Goal: Task Accomplishment & Management: Manage account settings

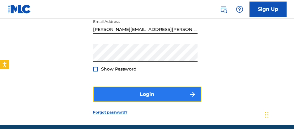
click at [164, 94] on button "Login" at bounding box center [147, 94] width 108 height 15
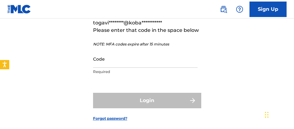
scroll to position [68, 0]
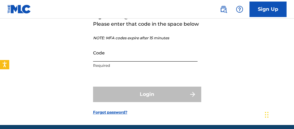
click at [158, 53] on input "Code" at bounding box center [145, 53] width 105 height 18
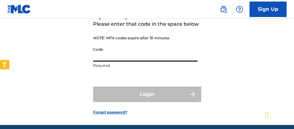
paste input "285765"
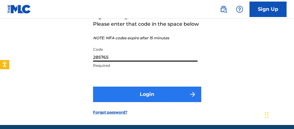
type input "285765"
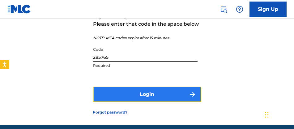
click at [159, 88] on button "Login" at bounding box center [147, 94] width 108 height 15
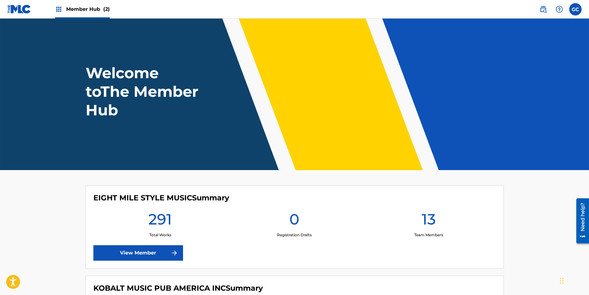
click at [87, 14] on div "Member Hub (2)" at bounding box center [82, 9] width 55 height 18
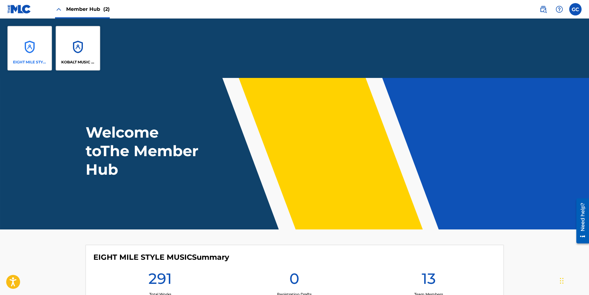
click at [32, 51] on div "EIGHT MILE STYLE MUSIC" at bounding box center [29, 48] width 45 height 45
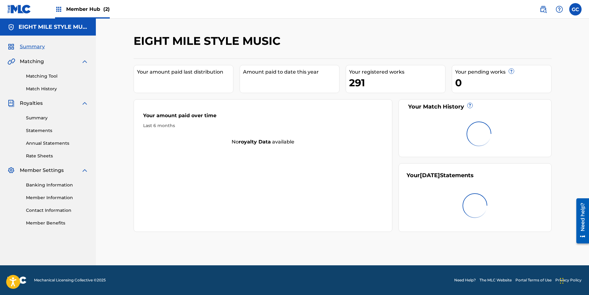
click at [76, 10] on span "Member Hub (2)" at bounding box center [88, 9] width 44 height 7
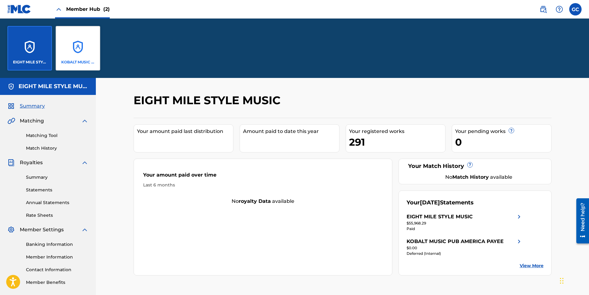
click at [80, 49] on div "KOBALT MUSIC PUB AMERICA INC" at bounding box center [78, 48] width 45 height 45
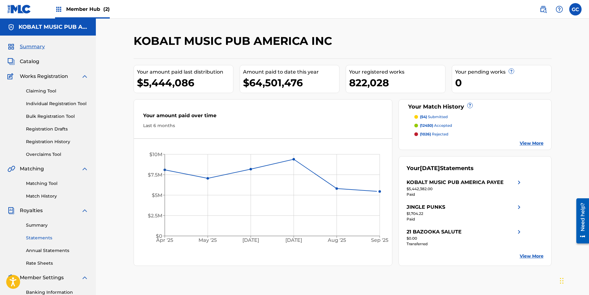
click at [49, 129] on link "Statements" at bounding box center [57, 238] width 62 height 6
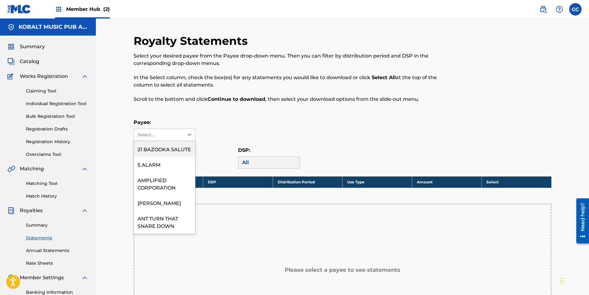
click at [187, 129] on icon at bounding box center [190, 135] width 6 height 6
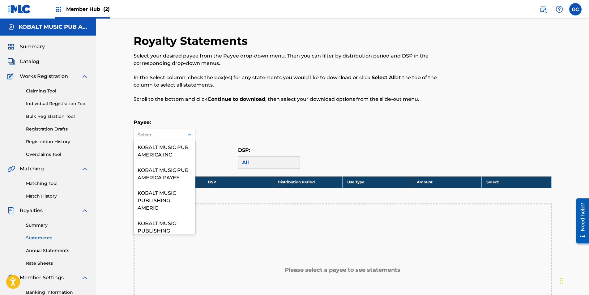
scroll to position [464, 0]
click at [171, 129] on div "KOBALT MUSIC PUB AMERICA PAYEE" at bounding box center [164, 171] width 61 height 23
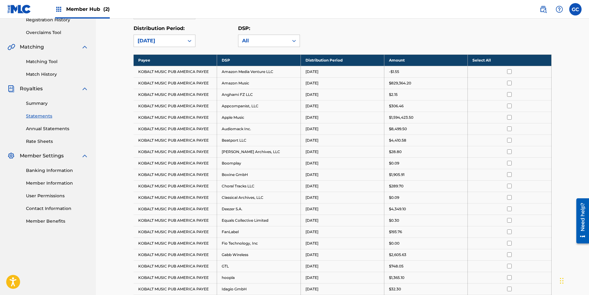
scroll to position [155, 0]
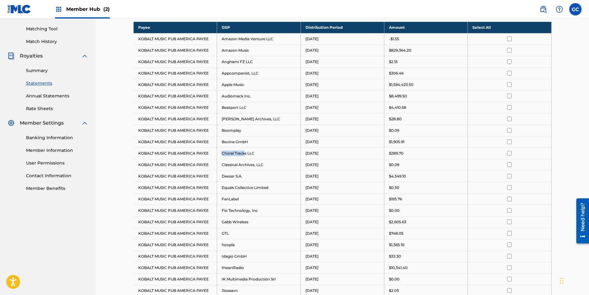
drag, startPoint x: 246, startPoint y: 153, endPoint x: 222, endPoint y: 154, distance: 23.8
click at [222, 129] on td "Choral Tracks LLC" at bounding box center [259, 153] width 84 height 11
copy td "Choral Track"
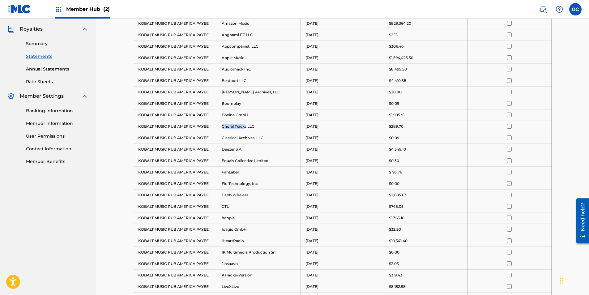
scroll to position [124, 0]
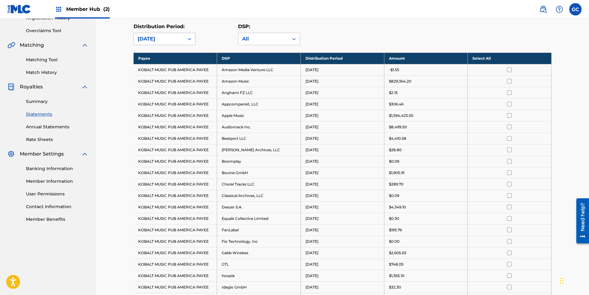
click at [172, 39] on div "[DATE]" at bounding box center [159, 38] width 43 height 7
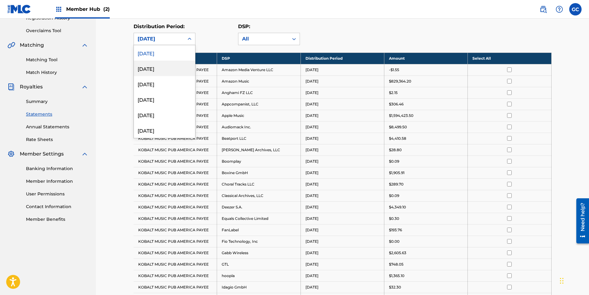
click at [170, 68] on div "[DATE]" at bounding box center [164, 68] width 61 height 15
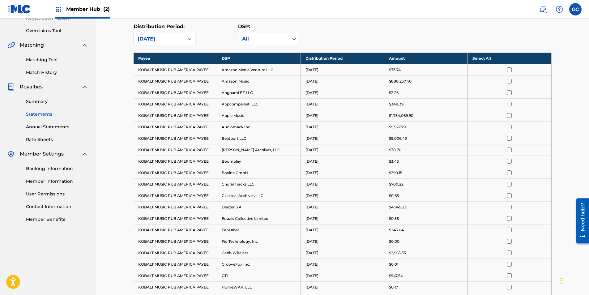
click at [161, 37] on div "[DATE]" at bounding box center [159, 38] width 43 height 7
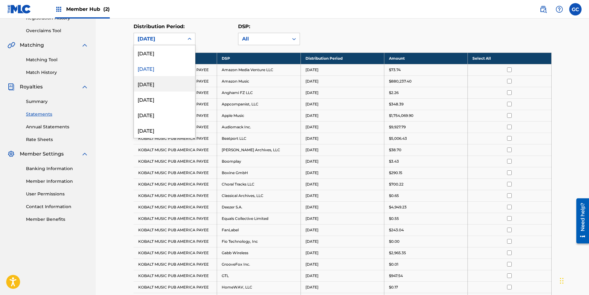
click at [167, 84] on div "[DATE]" at bounding box center [164, 83] width 61 height 15
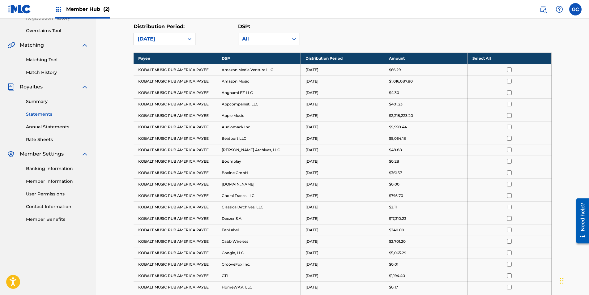
click at [166, 38] on div "[DATE]" at bounding box center [159, 38] width 43 height 7
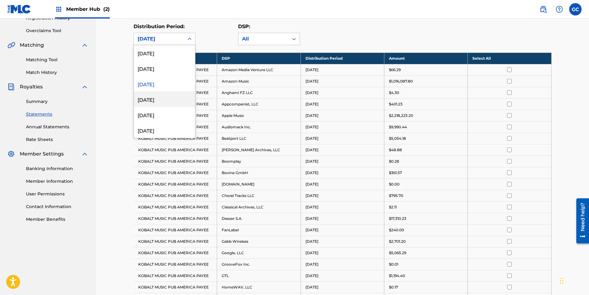
click at [169, 100] on div "[DATE]" at bounding box center [164, 99] width 61 height 15
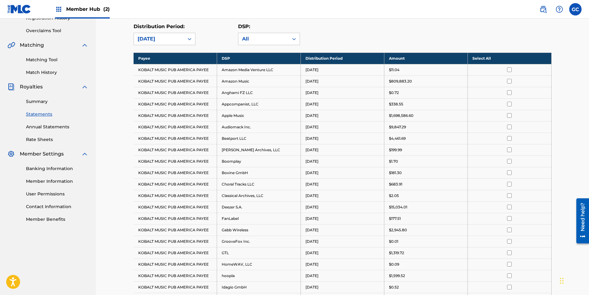
click at [172, 41] on div "[DATE]" at bounding box center [159, 38] width 43 height 7
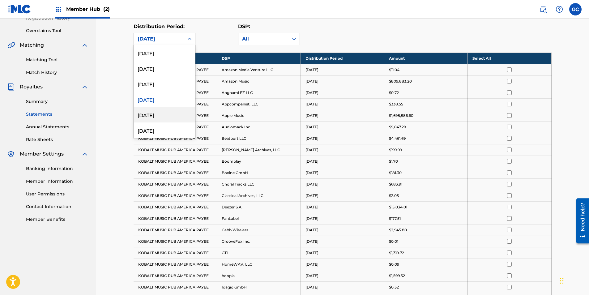
click at [169, 112] on div "[DATE]" at bounding box center [164, 114] width 61 height 15
